Goal: Information Seeking & Learning: Learn about a topic

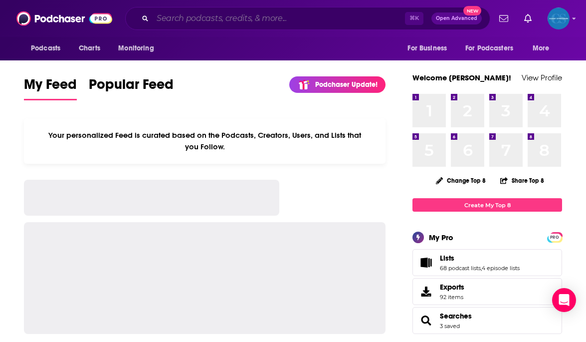
click at [193, 20] on input "Search podcasts, credits, & more..." at bounding box center [279, 18] width 252 height 16
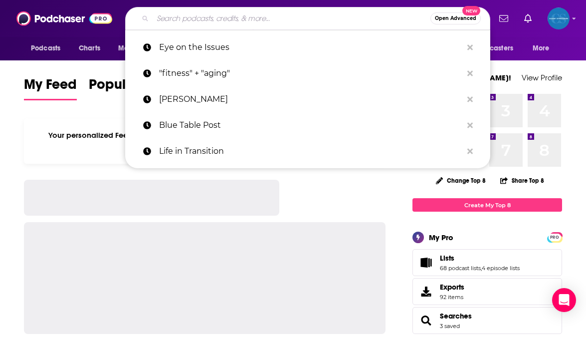
type input "y"
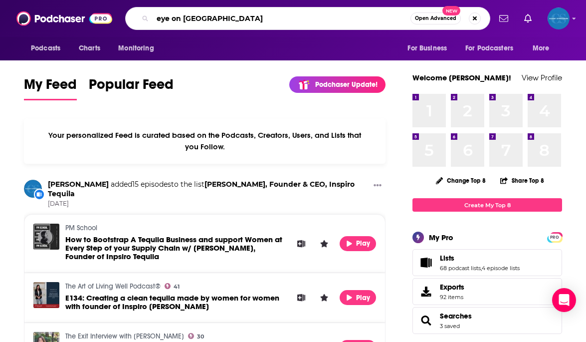
type input "eye on [GEOGRAPHIC_DATA]"
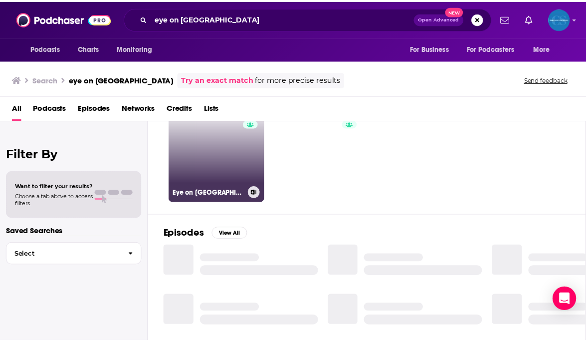
scroll to position [55, 0]
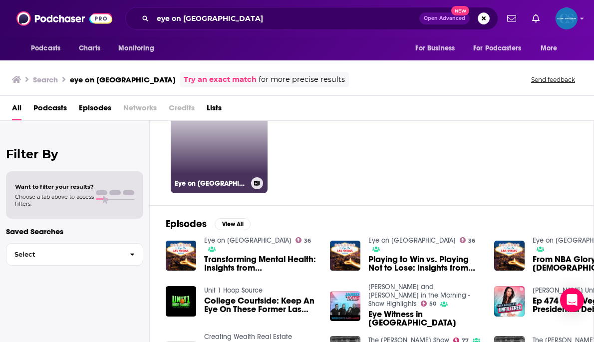
click at [201, 144] on link "36 Eye on [GEOGRAPHIC_DATA]" at bounding box center [219, 144] width 97 height 97
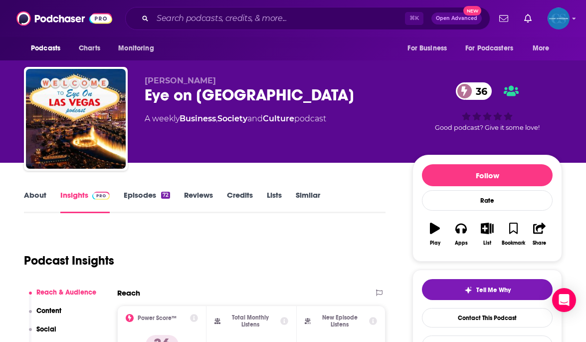
click at [137, 191] on link "Episodes 72" at bounding box center [147, 201] width 46 height 23
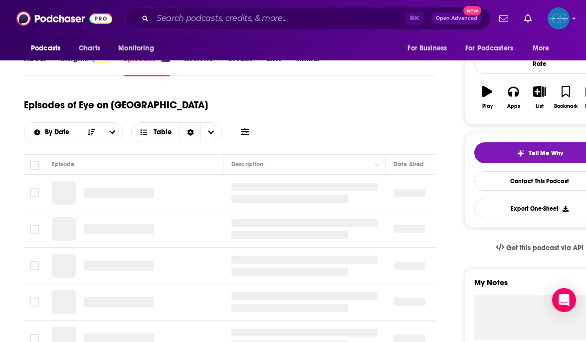
scroll to position [159, 0]
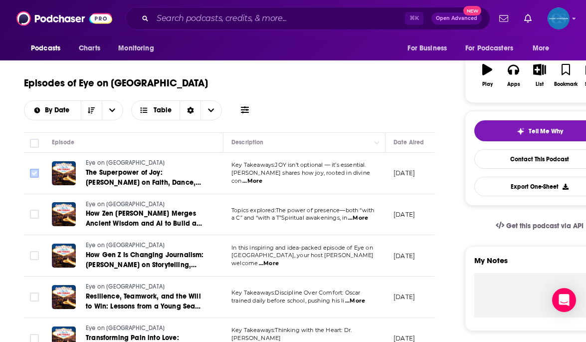
click at [37, 169] on input "Toggle select row" at bounding box center [34, 173] width 9 height 9
checkbox input "true"
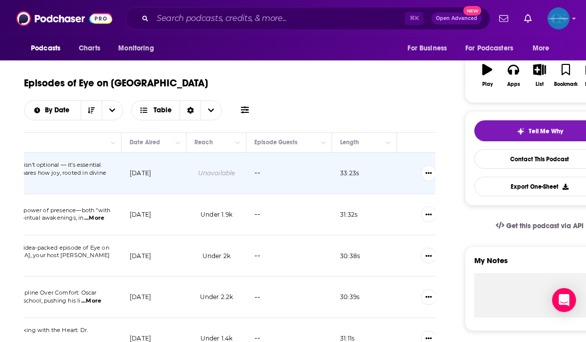
scroll to position [0, 283]
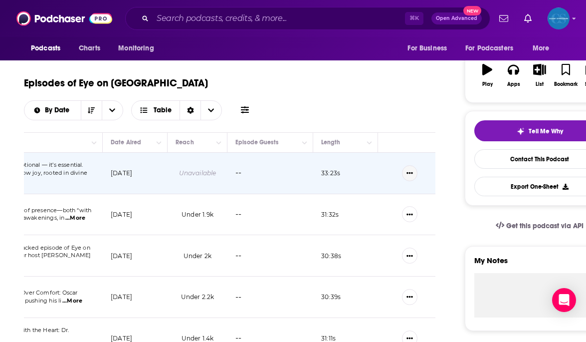
click at [404, 165] on button "Show More Button" at bounding box center [409, 173] width 15 height 16
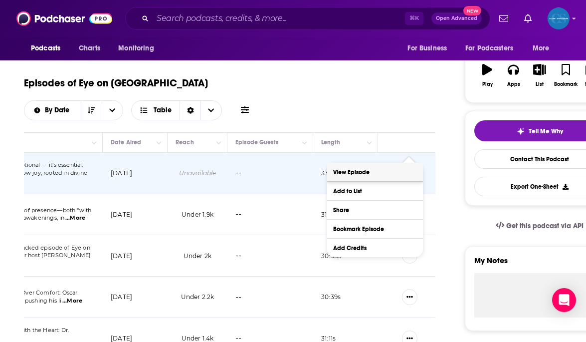
click at [399, 166] on link "View Episode" at bounding box center [375, 172] width 96 height 18
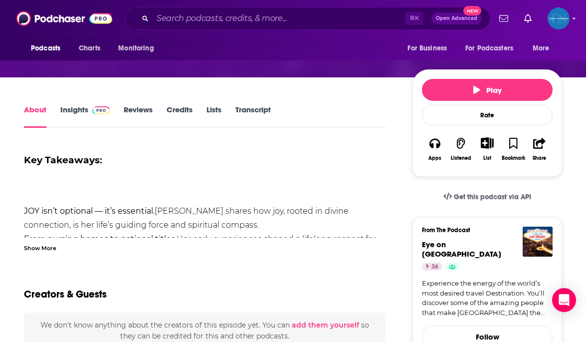
scroll to position [95, 0]
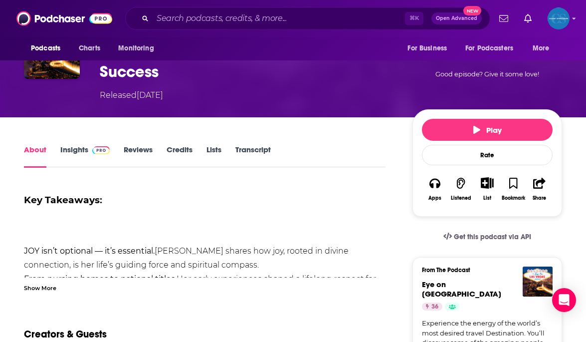
click at [78, 151] on link "Insights" at bounding box center [84, 156] width 49 height 23
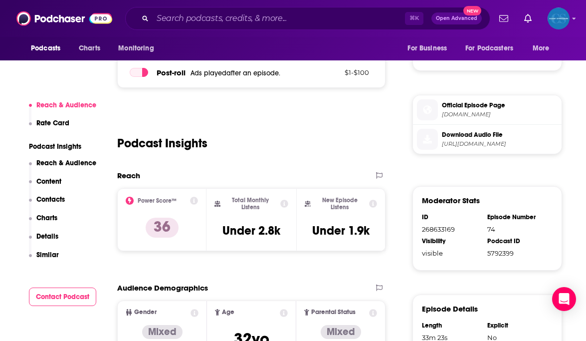
scroll to position [529, 0]
